Goal: Information Seeking & Learning: Check status

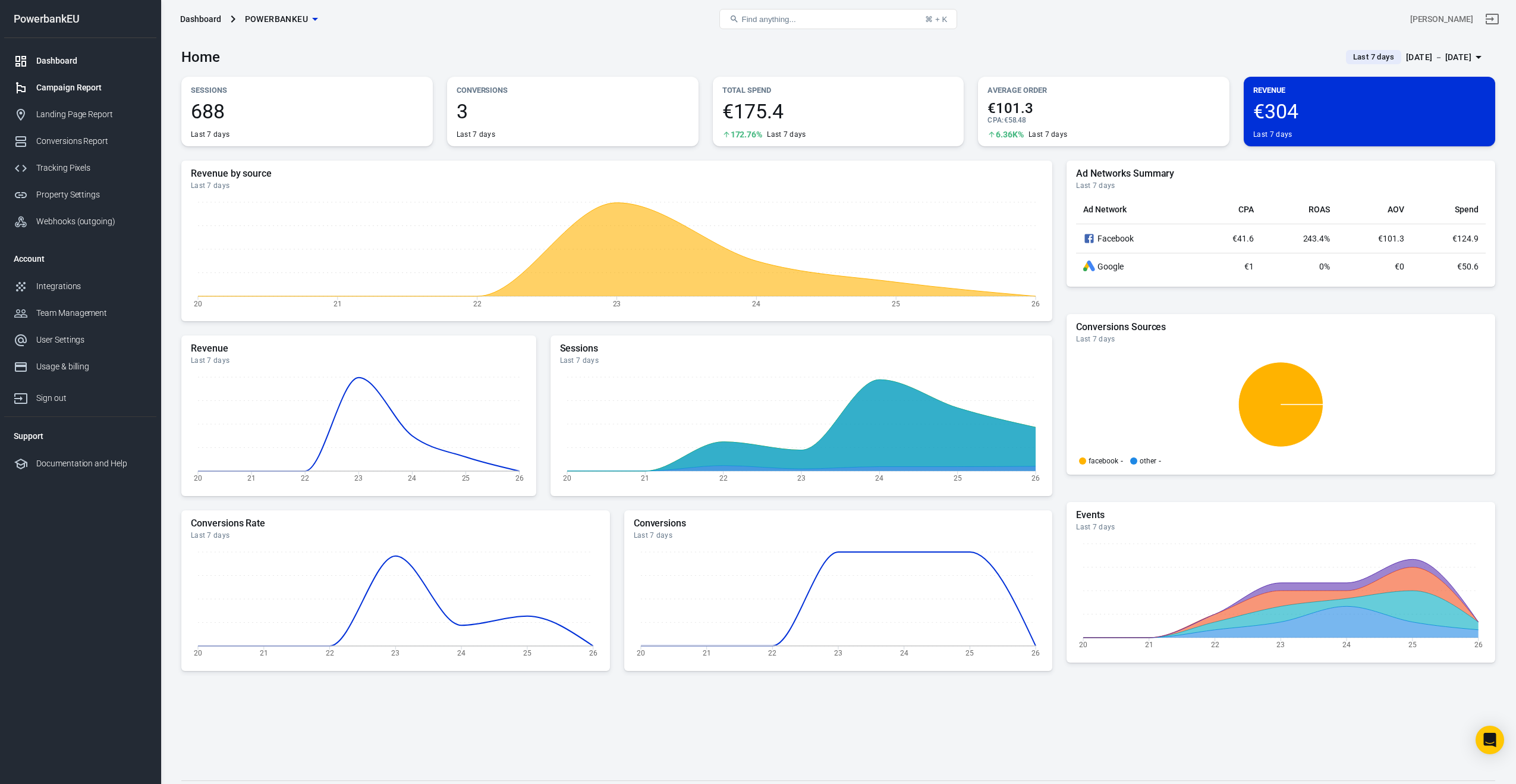
click at [70, 88] on div "Campaign Report" at bounding box center [91, 88] width 111 height 13
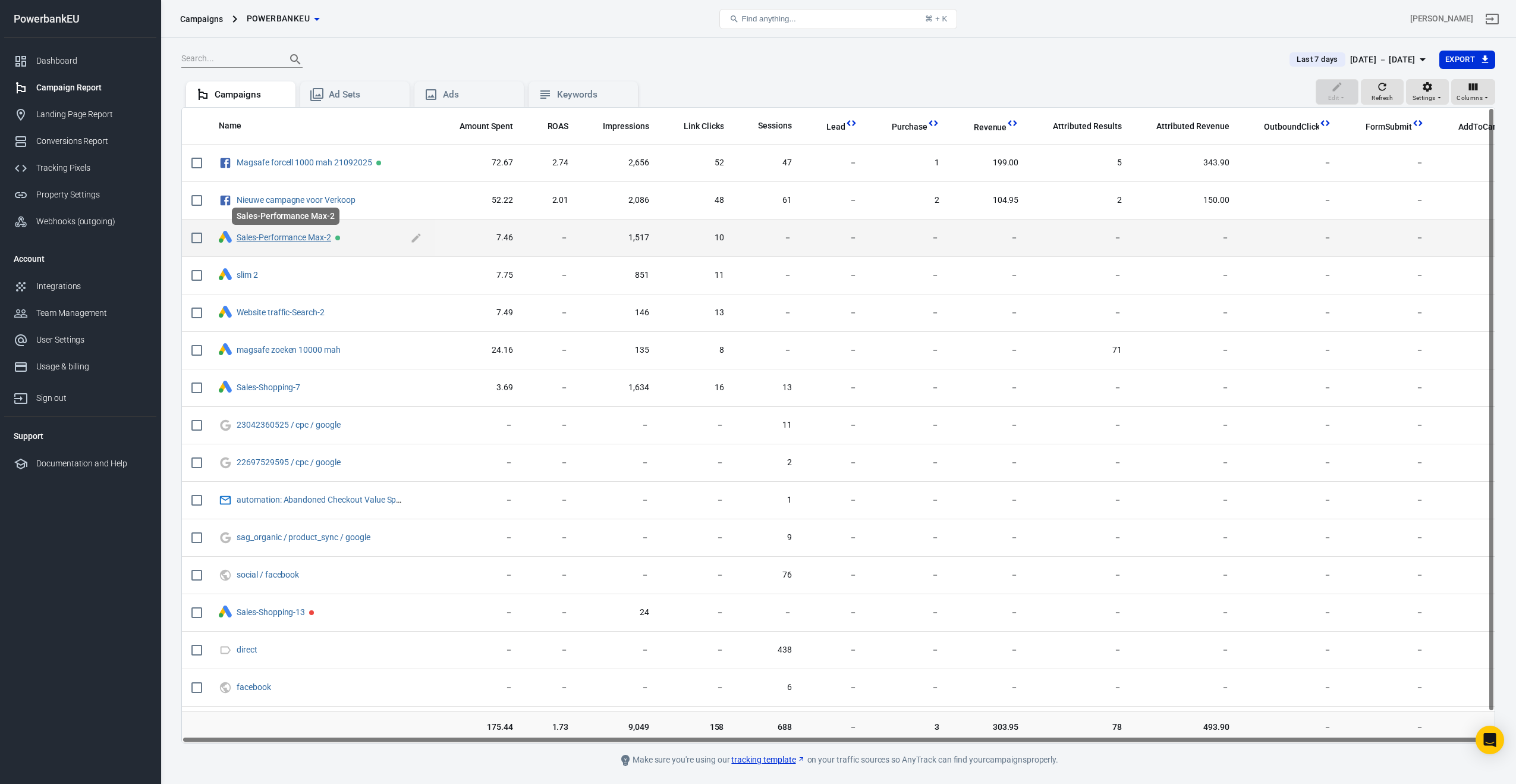
click at [302, 234] on link "Sales-Performance Max-2" at bounding box center [283, 237] width 94 height 9
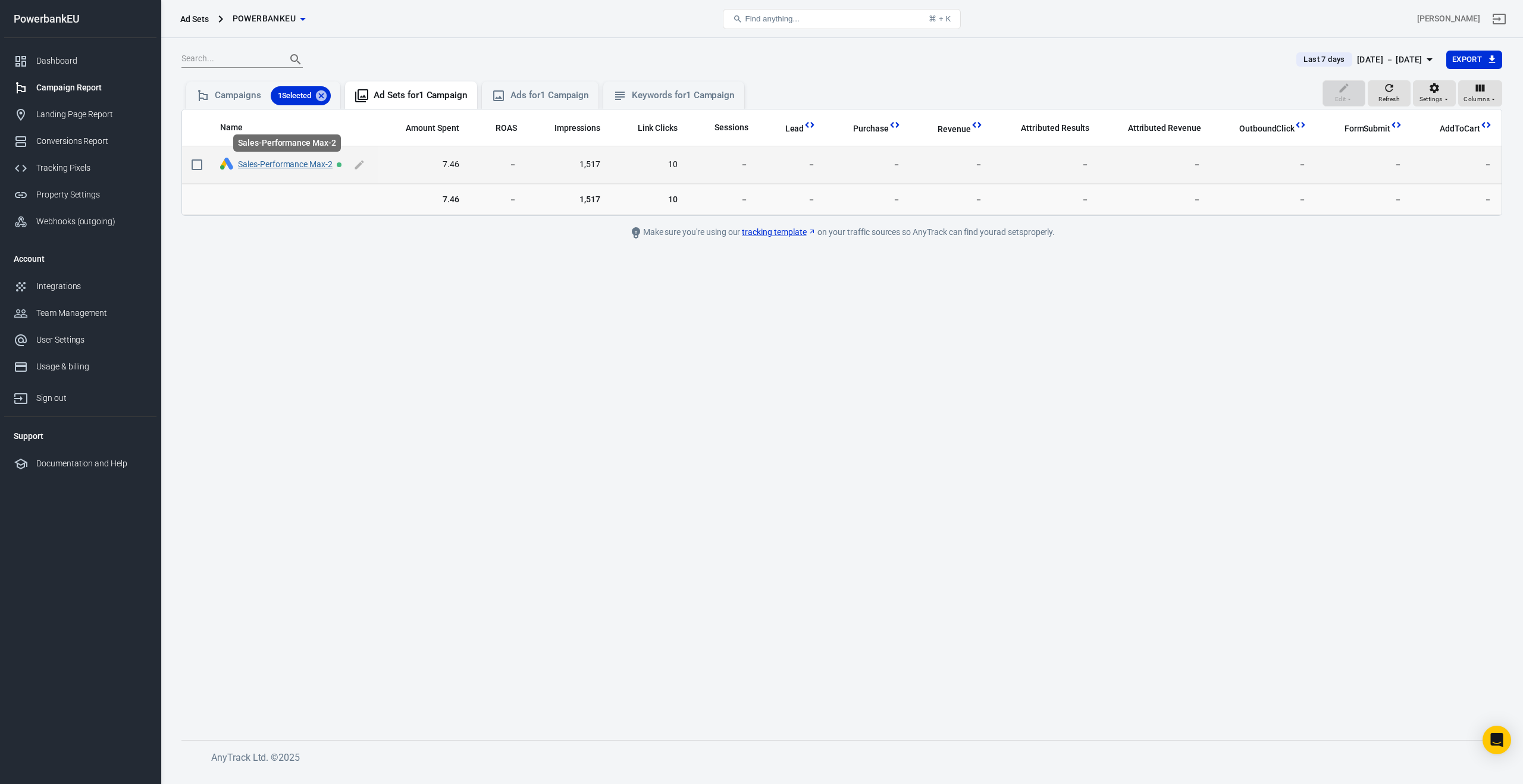
click at [297, 164] on link "Sales-Performance Max-2" at bounding box center [284, 164] width 94 height 9
click at [298, 163] on link "Sales-Performance Max-2" at bounding box center [284, 164] width 94 height 9
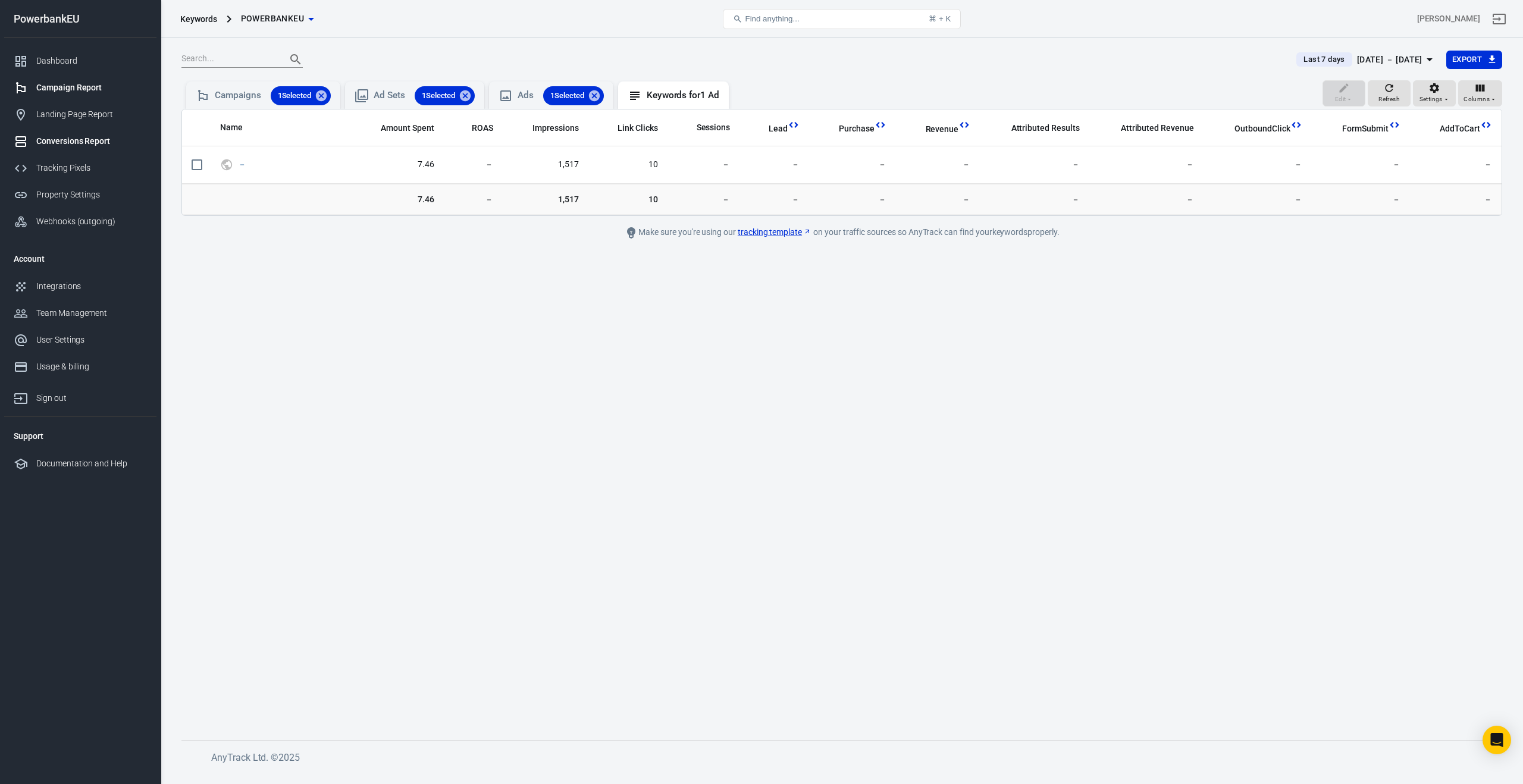
click at [59, 135] on div "Conversions Report" at bounding box center [91, 142] width 111 height 13
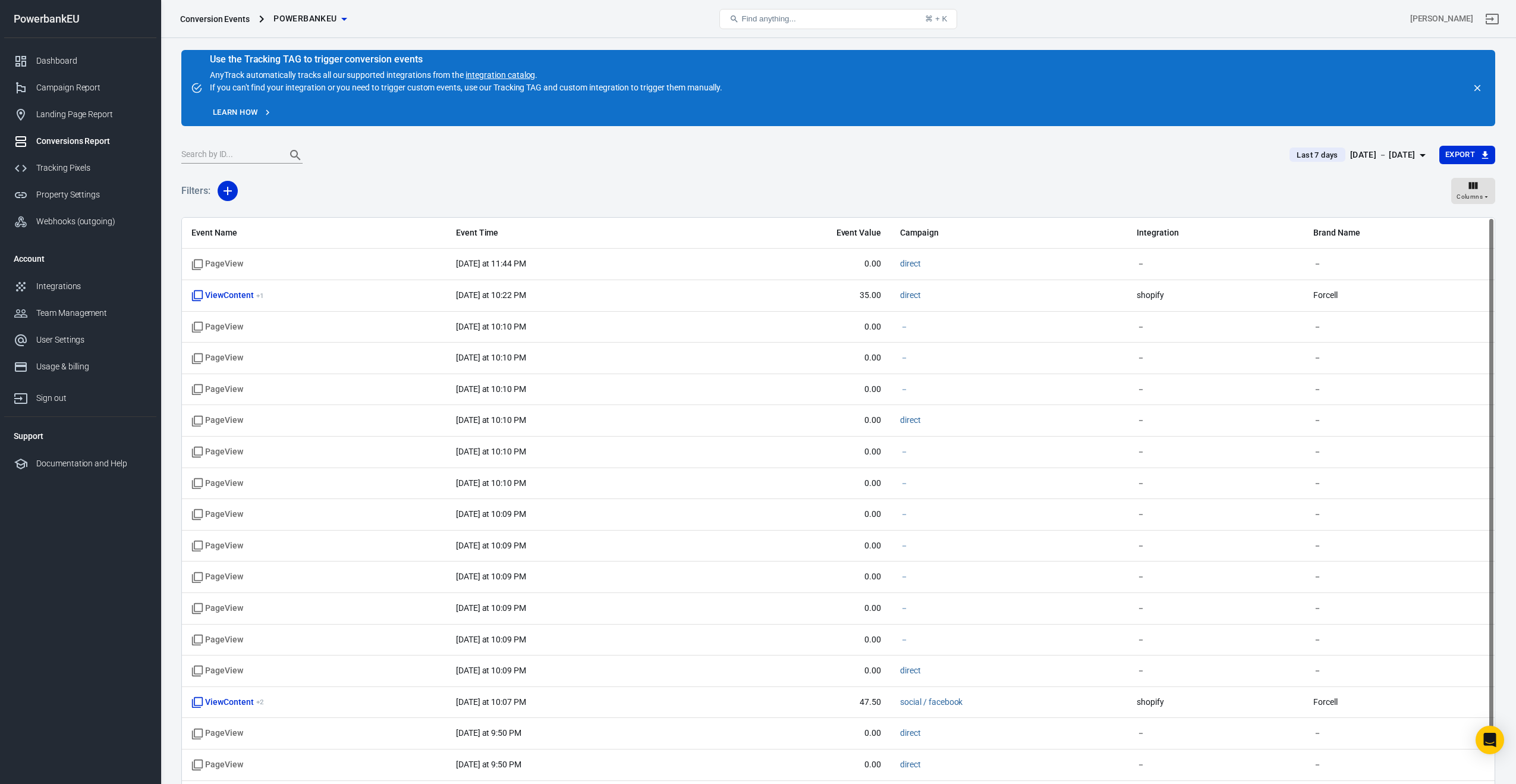
click at [1368, 157] on div "[DATE] － [DATE]" at bounding box center [1383, 154] width 66 height 15
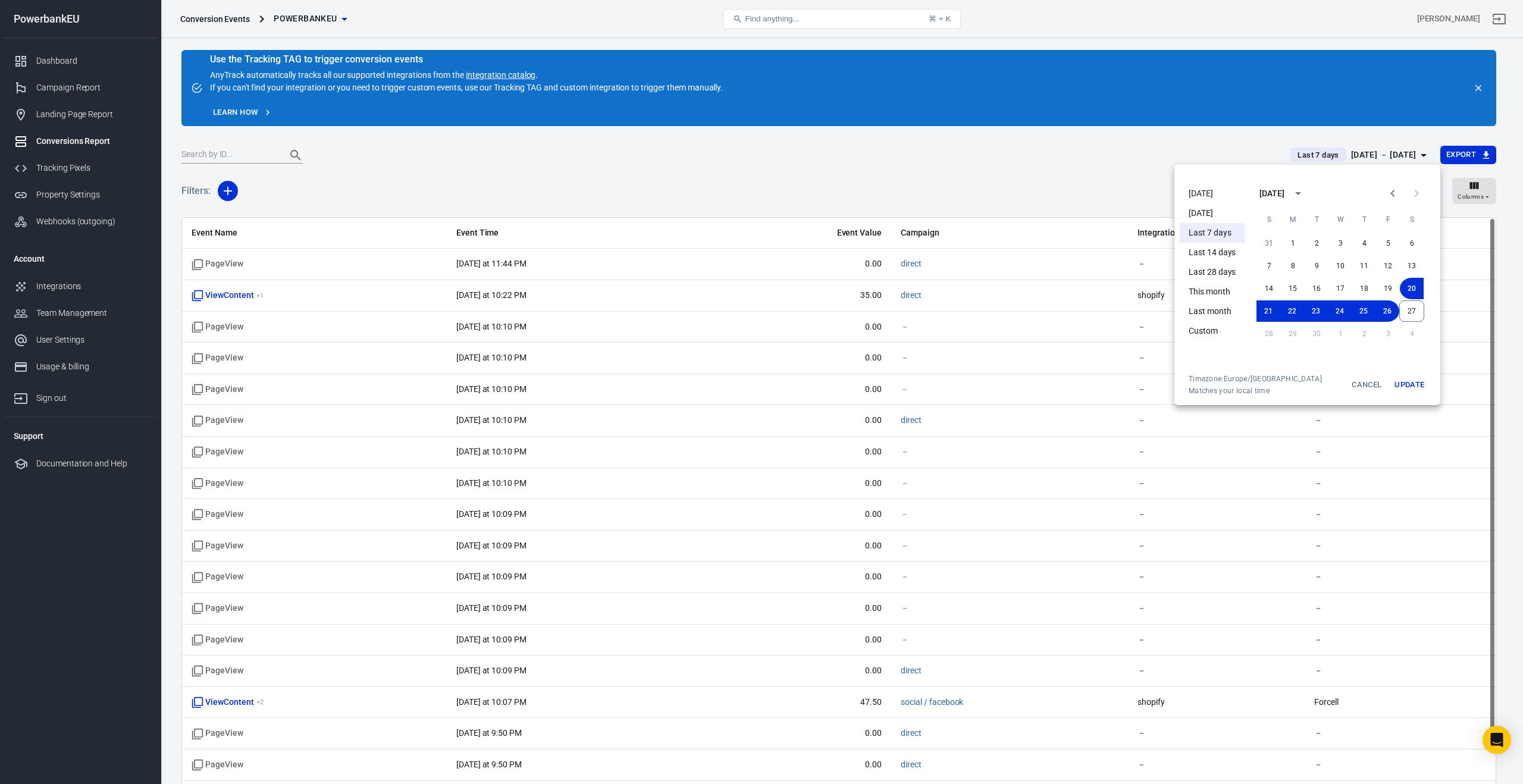
click at [1209, 190] on li "Today" at bounding box center [1212, 193] width 66 height 19
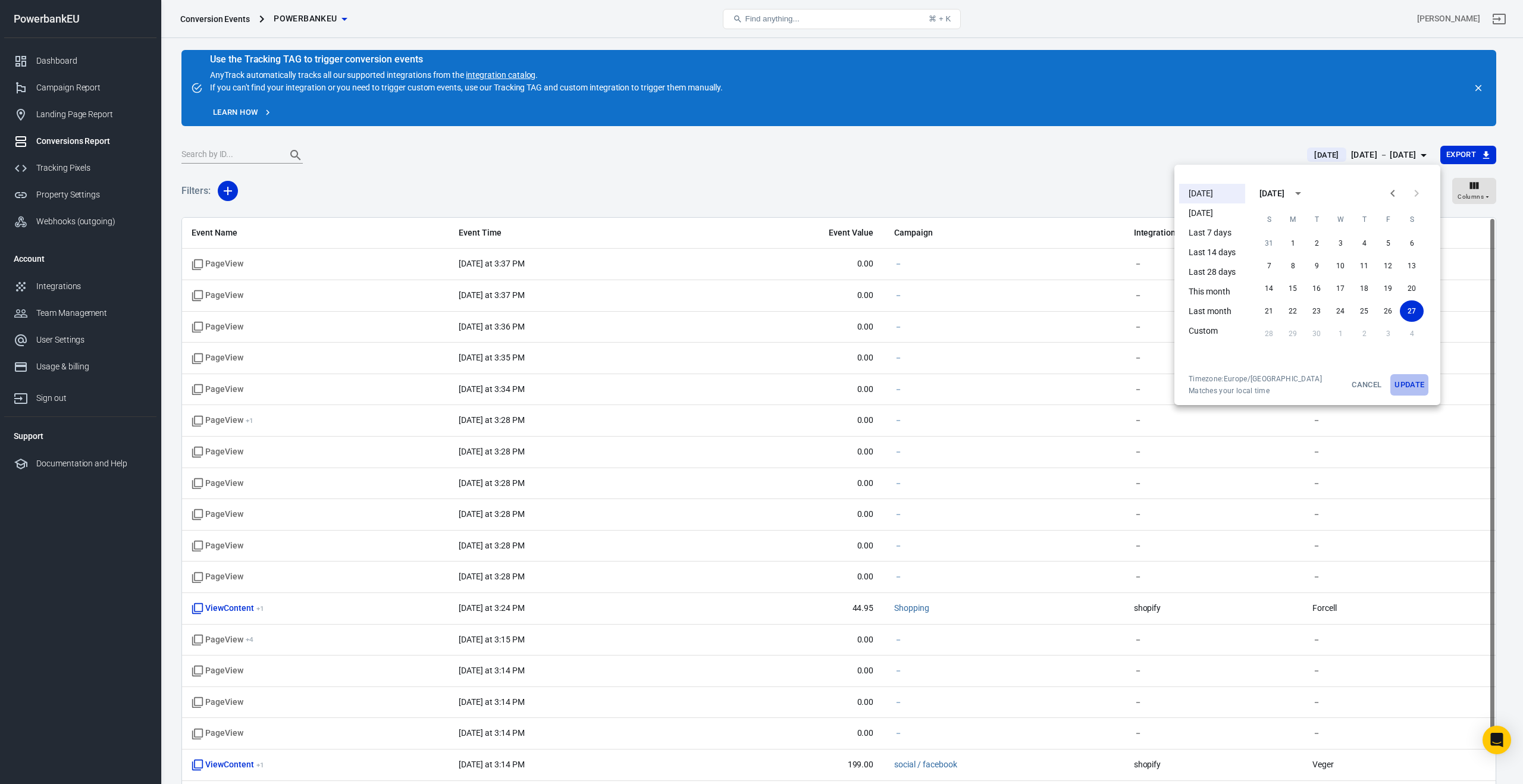
click at [1411, 381] on button "Update" at bounding box center [1410, 384] width 38 height 21
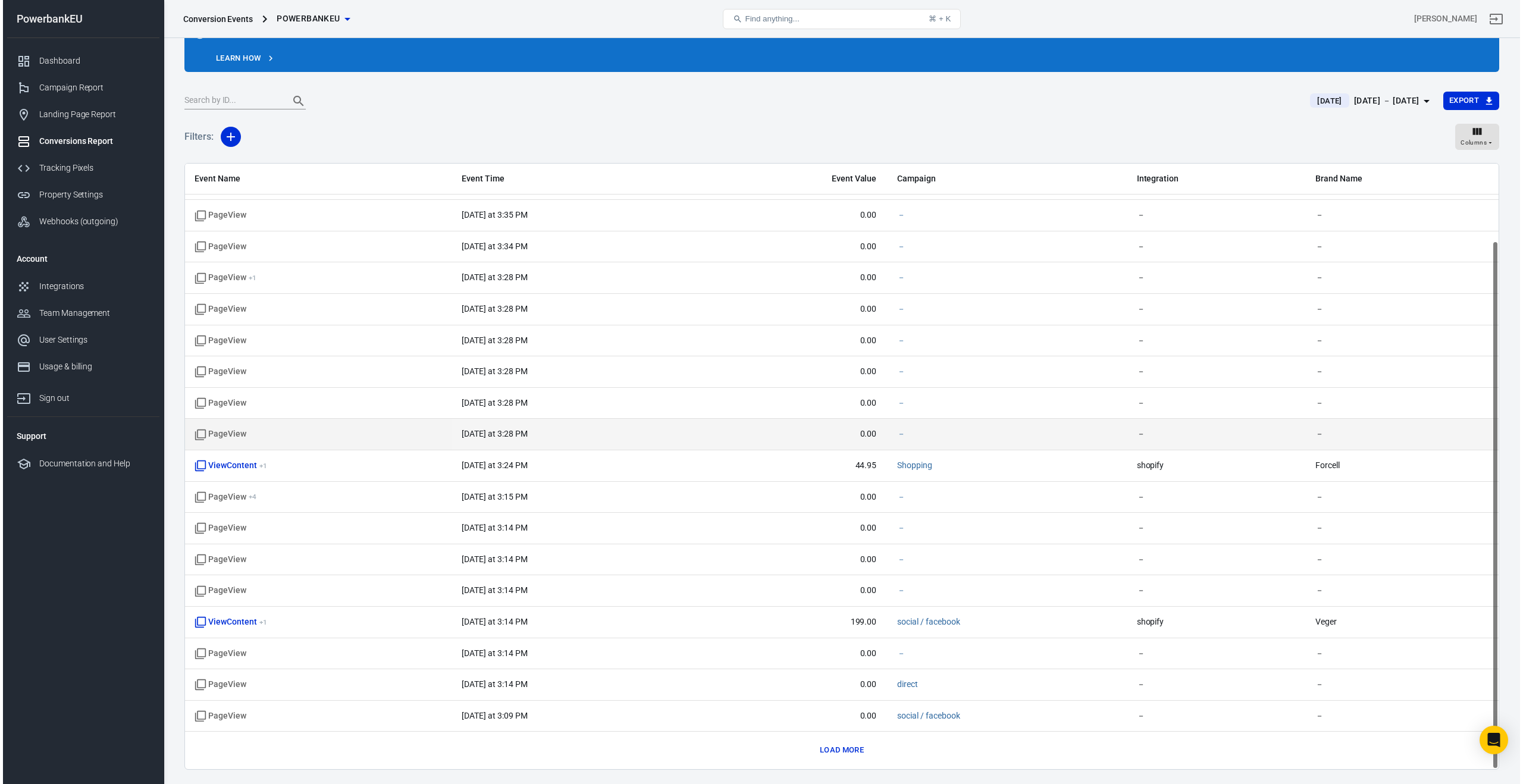
scroll to position [60, 0]
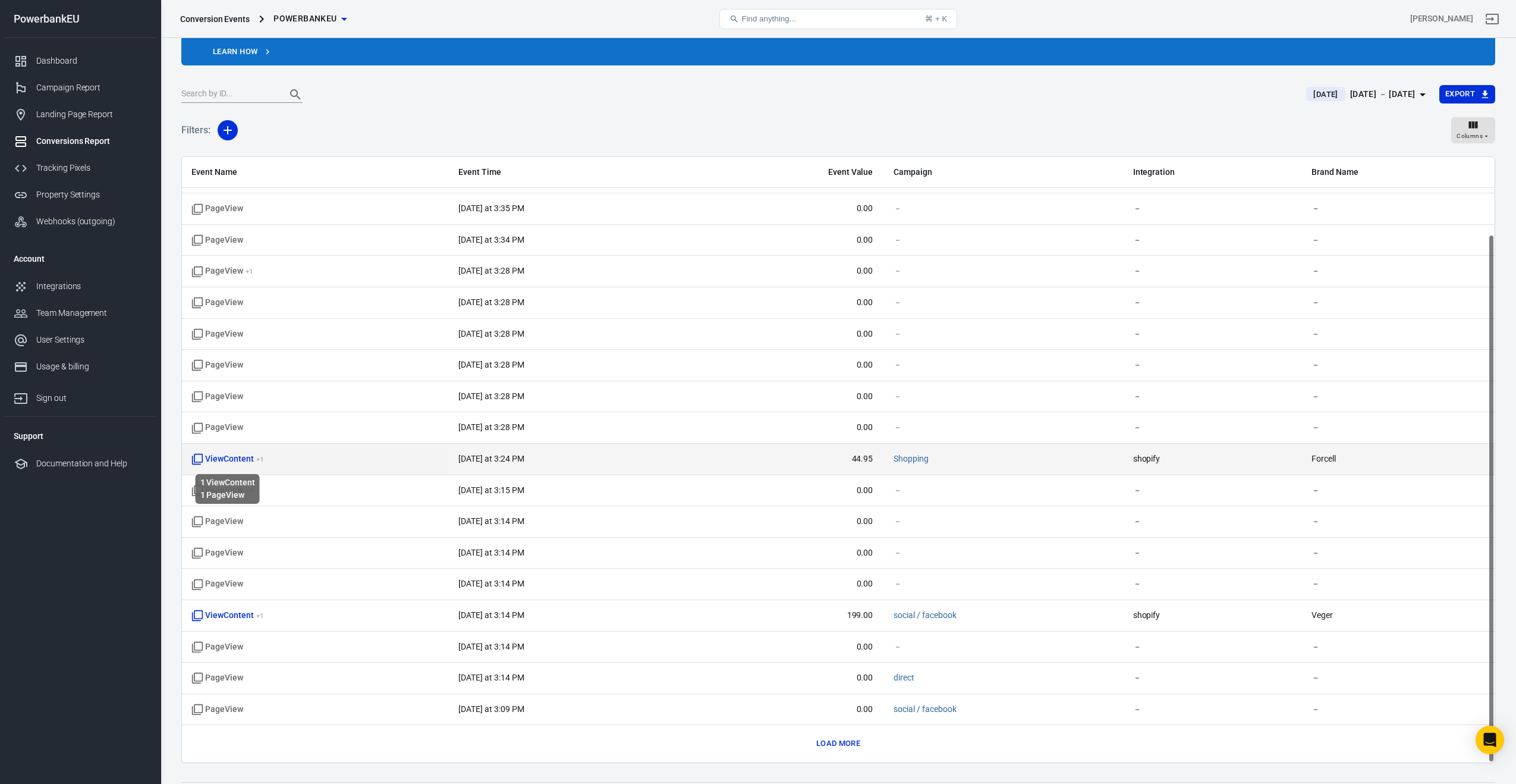
click at [219, 457] on span "ViewContent + 1" at bounding box center [228, 459] width 72 height 12
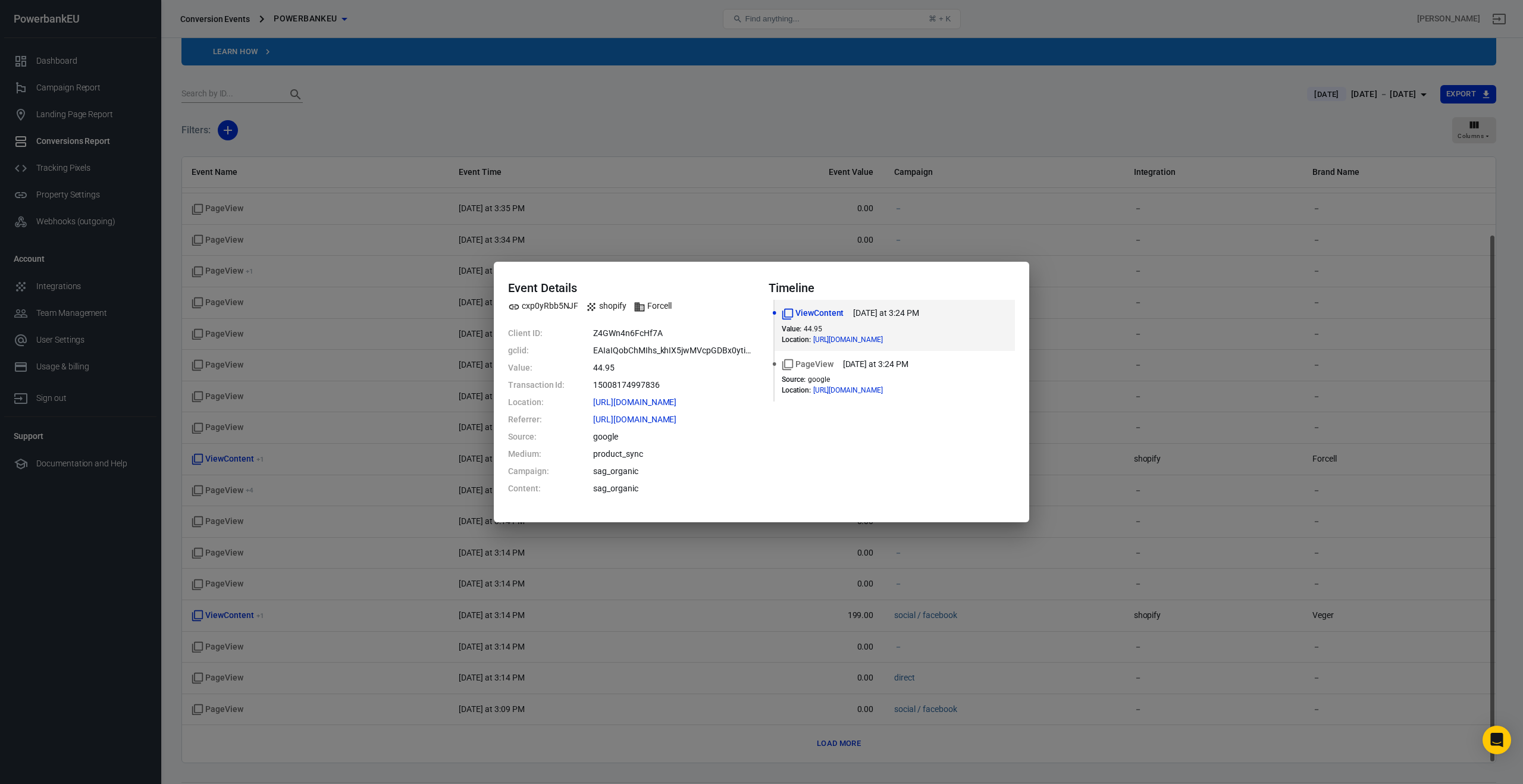
click at [950, 423] on div "Timeline ViewContent today at 3:24 PM Value : 44.95 Location : https://powerban…" at bounding box center [891, 391] width 246 height 222
click at [903, 342] on icon at bounding box center [900, 340] width 7 height 7
